Goal: Task Accomplishment & Management: Manage account settings

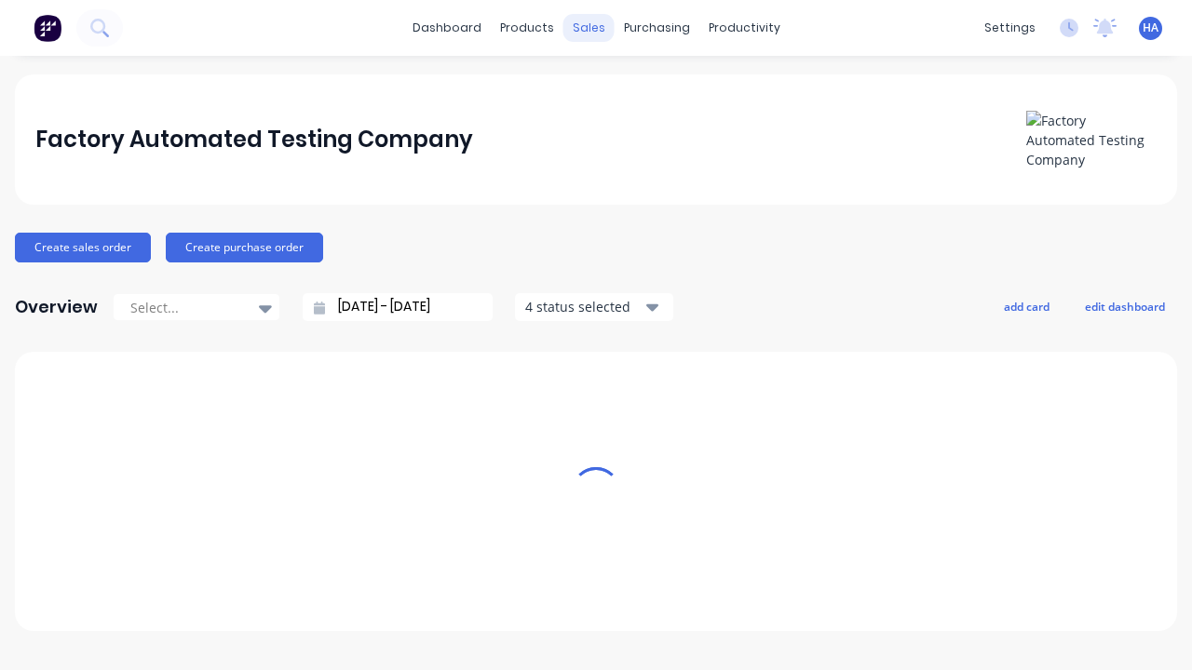
click at [588, 28] on div "sales" at bounding box center [588, 28] width 51 height 28
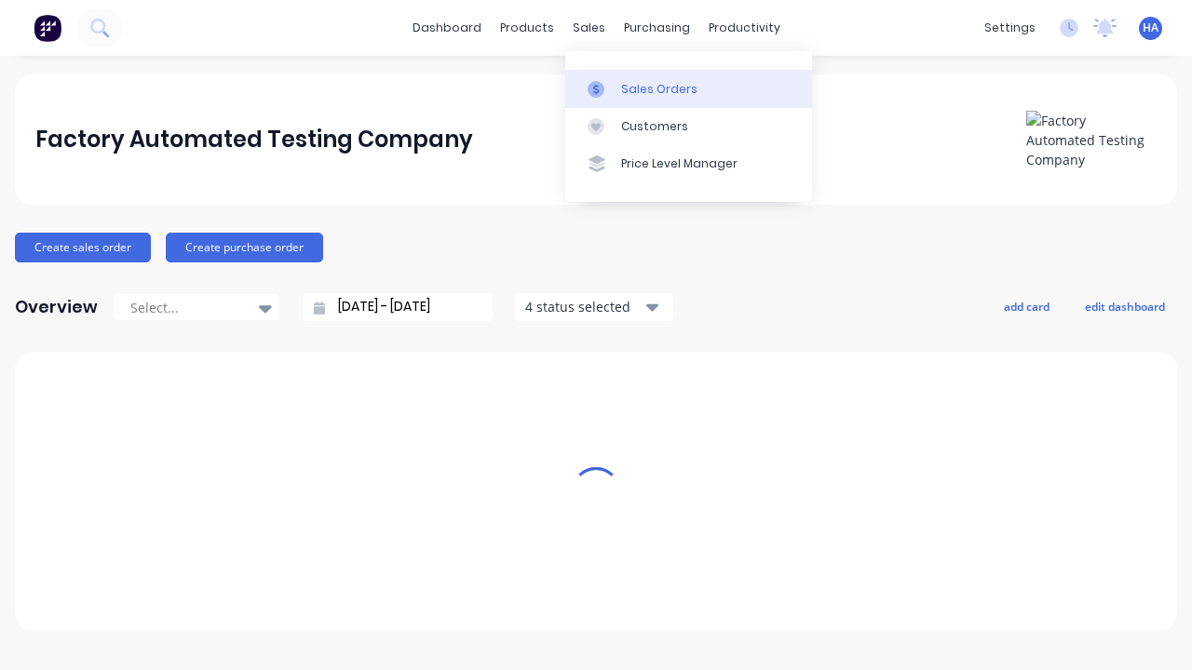
click at [688, 88] on link "Sales Orders" at bounding box center [688, 88] width 247 height 37
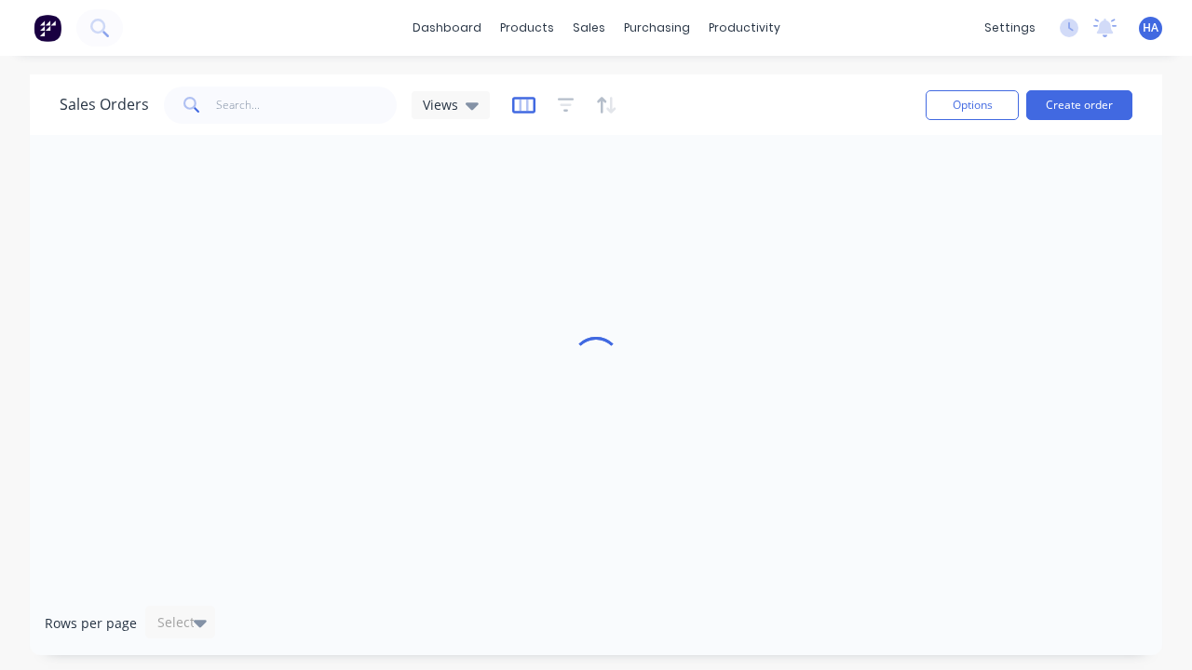
click at [520, 104] on icon "button" at bounding box center [523, 105] width 23 height 19
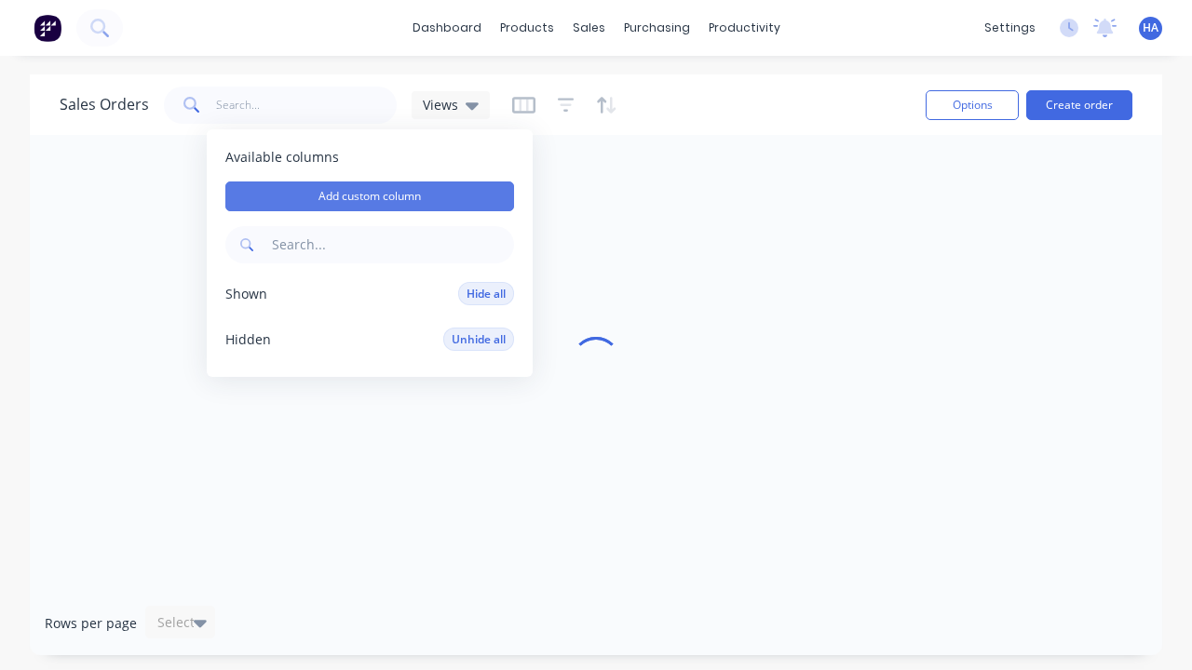
click at [370, 196] on button "Add custom column" at bounding box center [369, 197] width 289 height 30
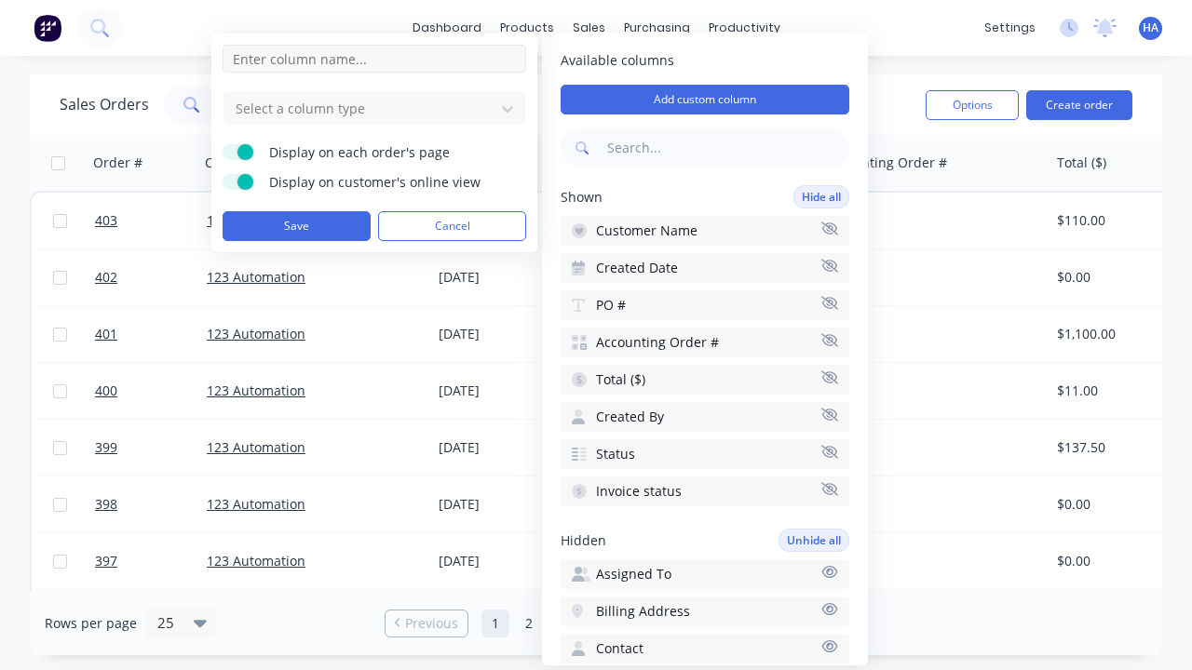
click at [374, 59] on input at bounding box center [375, 59] width 304 height 28
type input "New Custom Text Column"
click at [359, 108] on div at bounding box center [359, 108] width 251 height 23
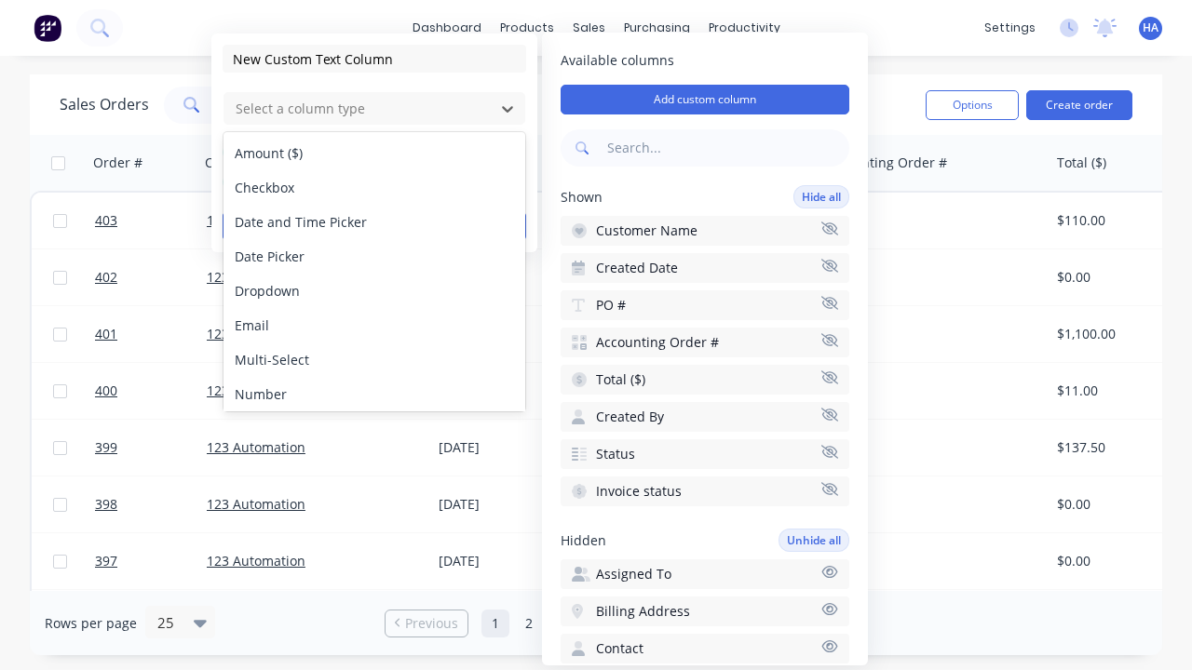
click at [374, 446] on div "Text" at bounding box center [374, 463] width 302 height 34
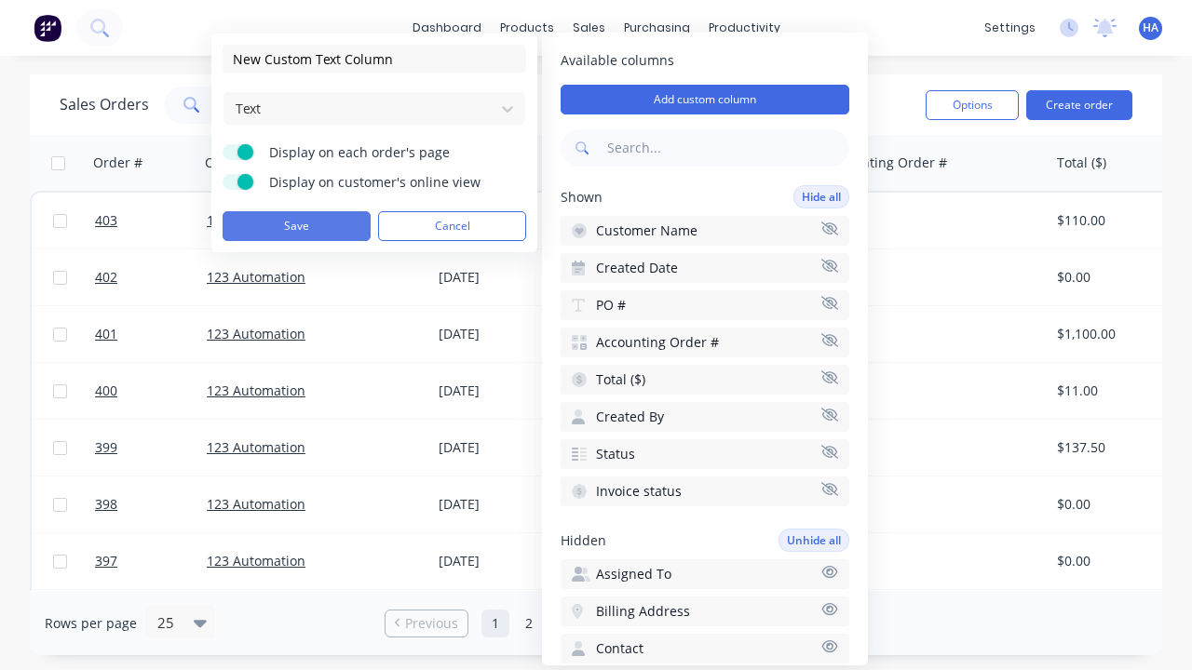
click at [296, 226] on button "Save" at bounding box center [297, 226] width 148 height 30
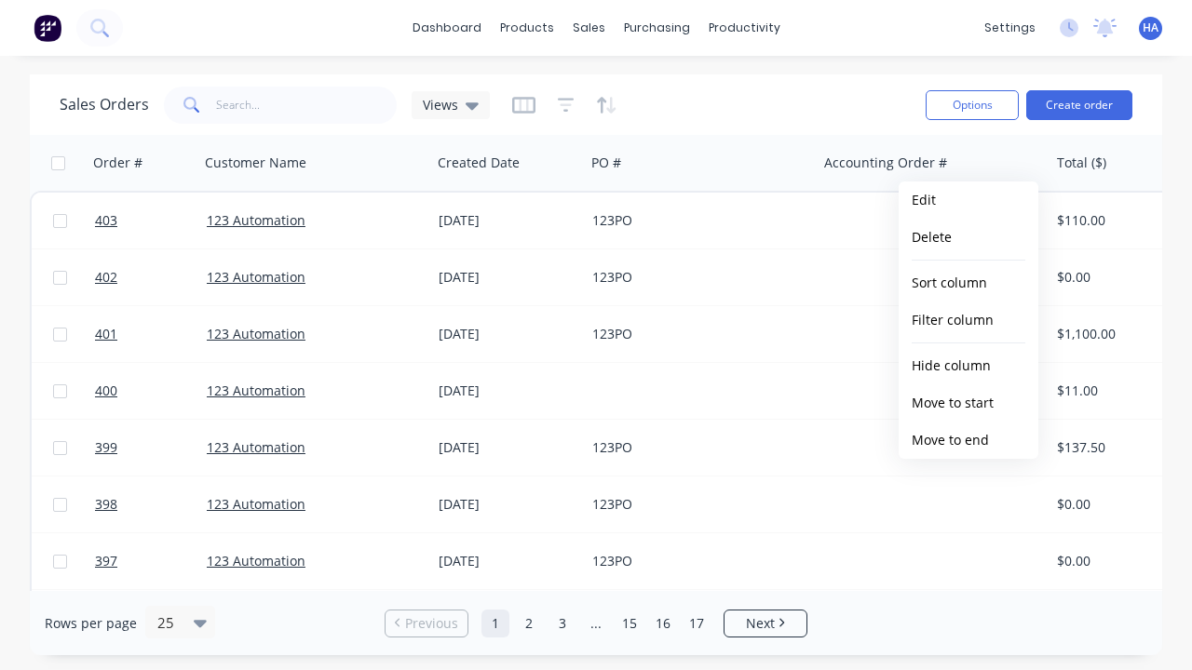
scroll to position [0, 880]
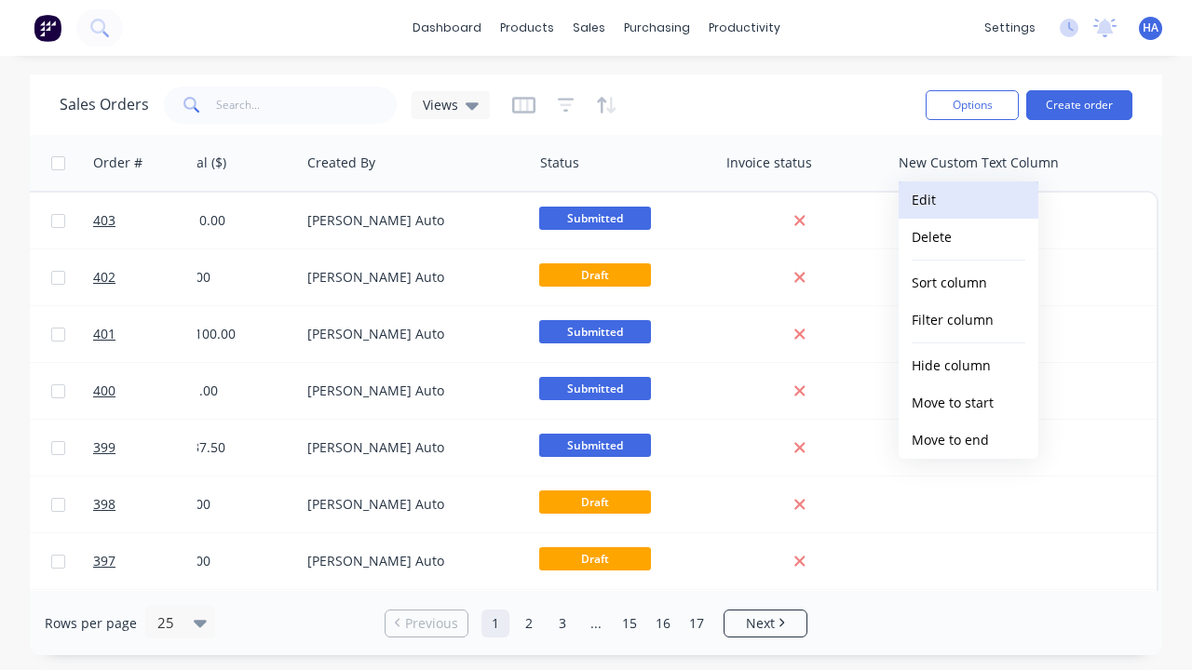
click at [968, 200] on button "Edit" at bounding box center [968, 200] width 140 height 37
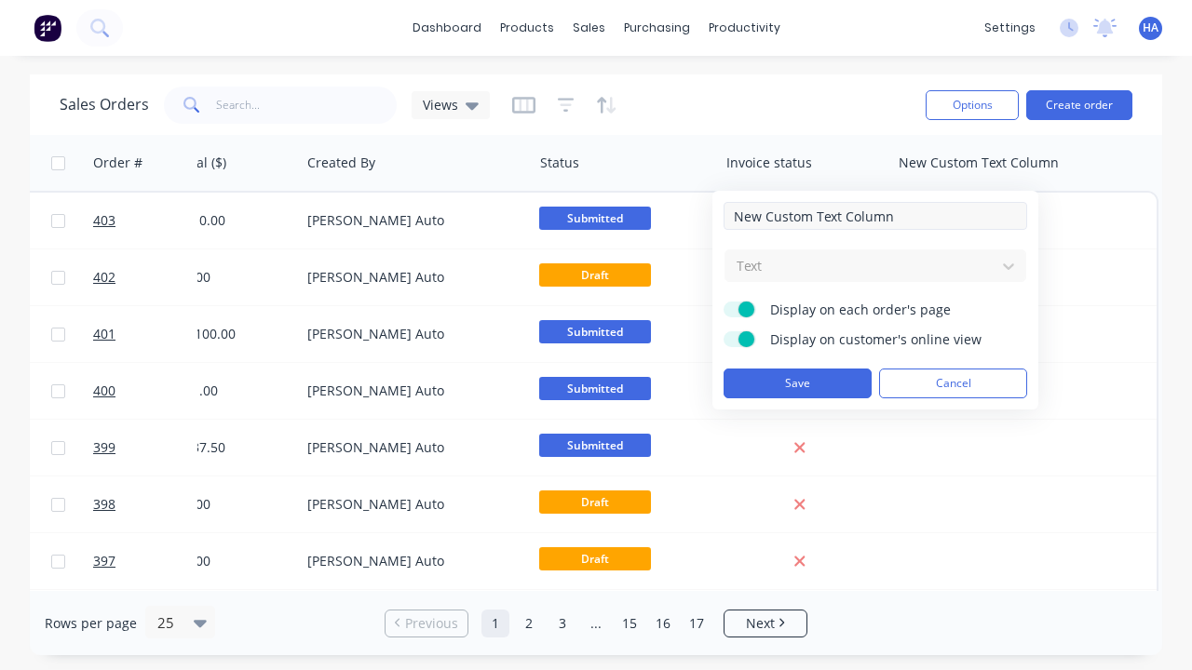
click at [875, 216] on input "New Custom Text Column" at bounding box center [875, 216] width 304 height 28
type input "New Custom Text Column - Updated"
click at [797, 384] on button "Save" at bounding box center [797, 384] width 148 height 30
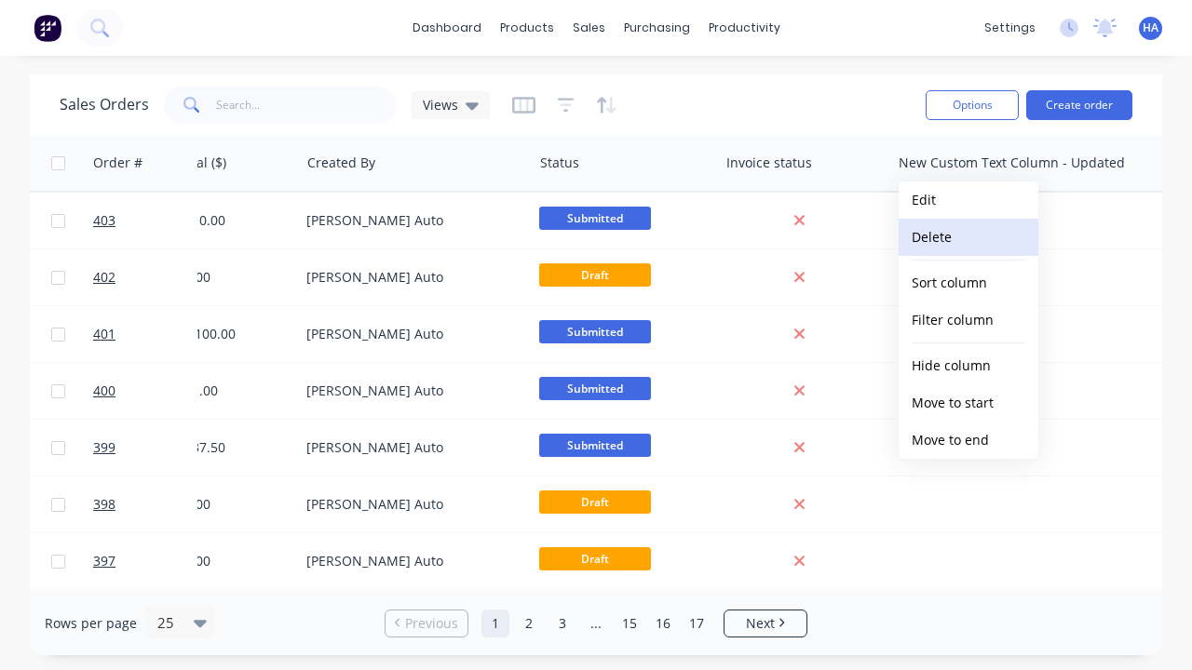
click at [968, 237] on button "Delete" at bounding box center [968, 237] width 140 height 37
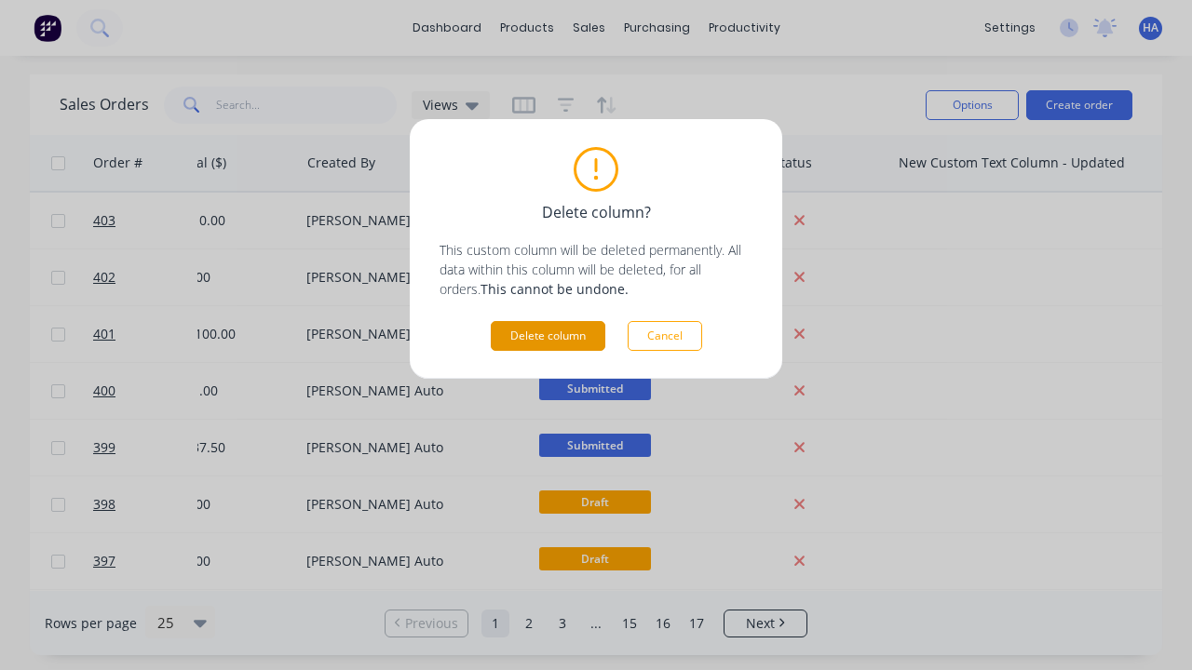
click at [547, 336] on button "Delete column" at bounding box center [548, 336] width 115 height 30
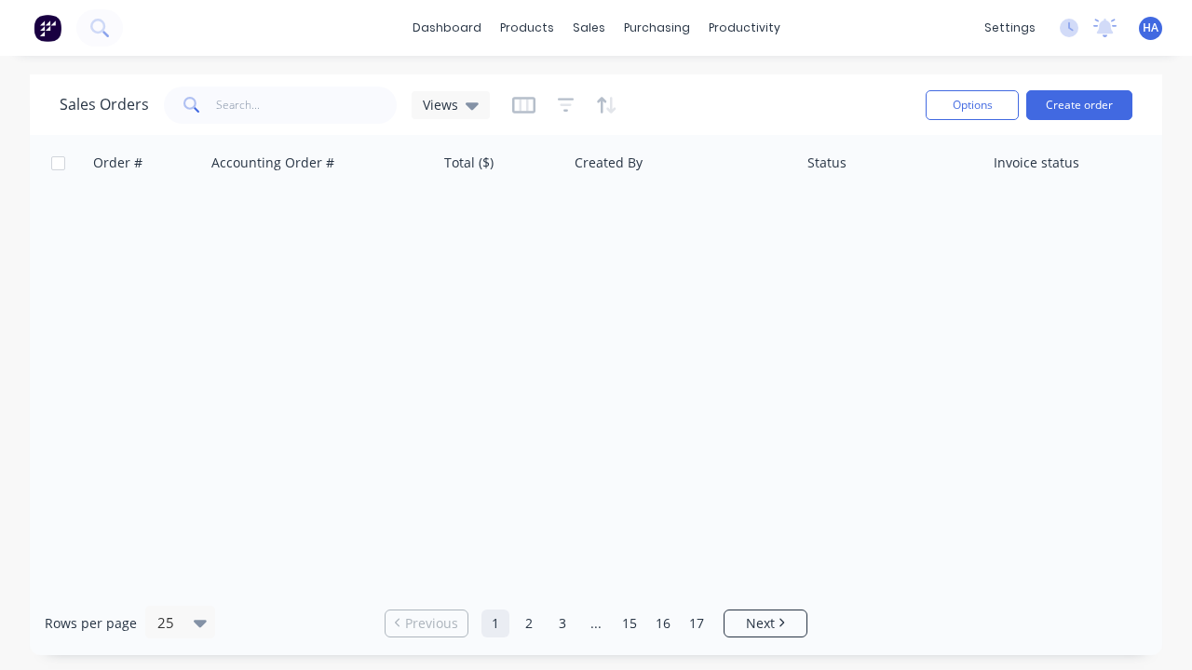
scroll to position [0, 613]
